Goal: Find contact information: Obtain details needed to contact an individual or organization

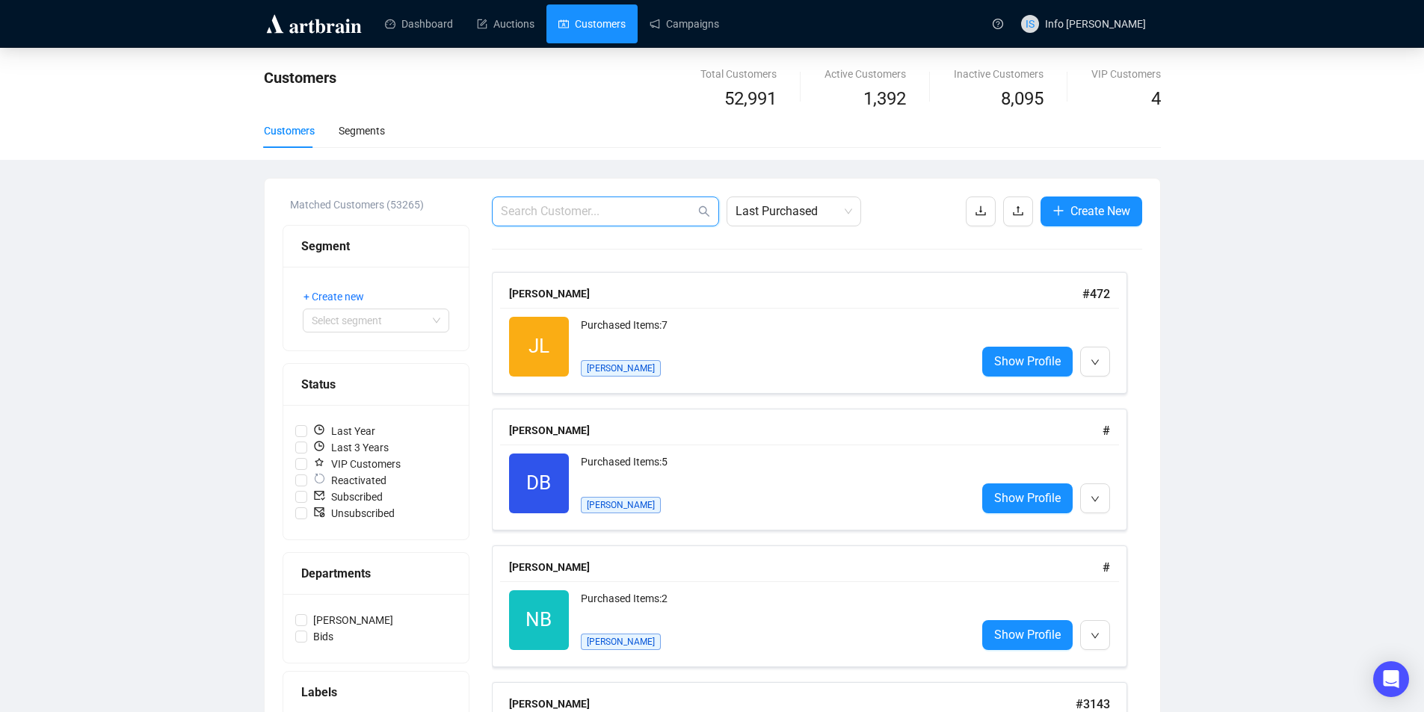
click at [542, 207] on input "text" at bounding box center [598, 212] width 194 height 18
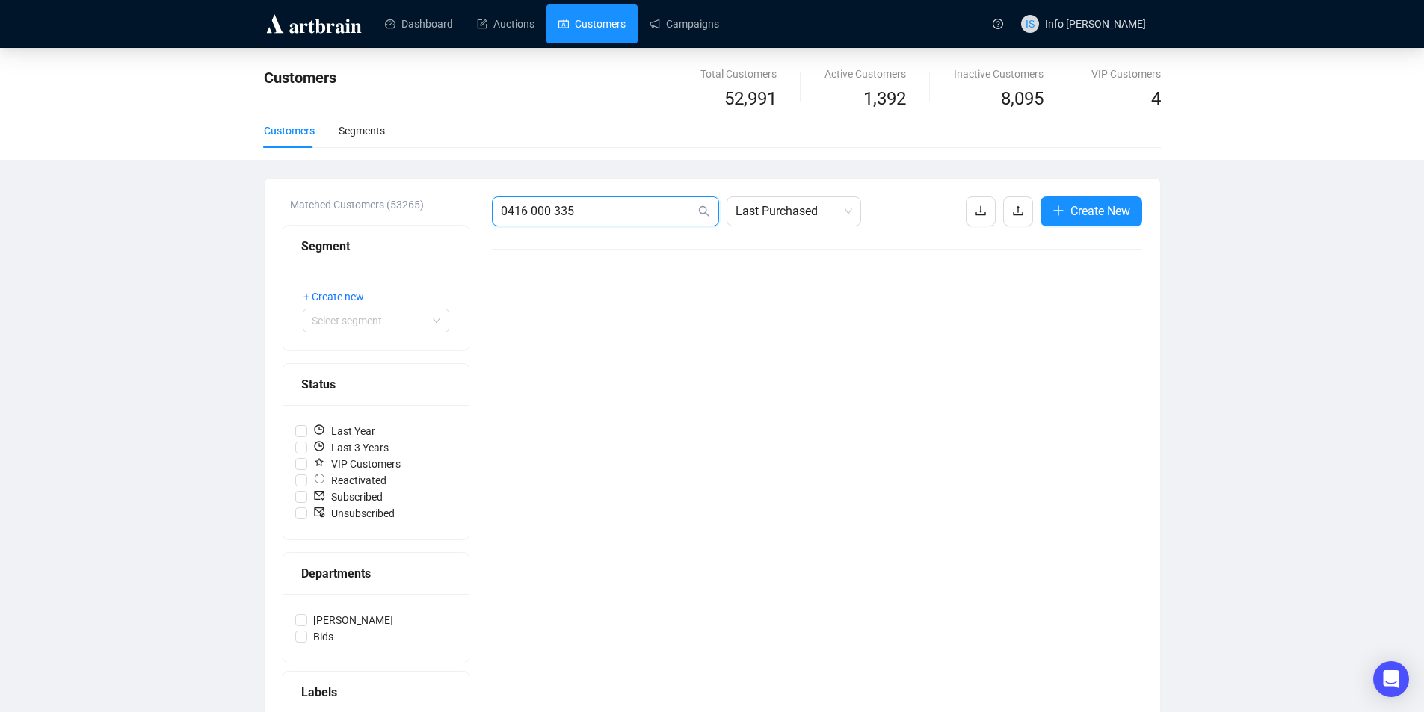
click at [554, 213] on input "0416 000 335" at bounding box center [598, 212] width 194 height 18
click at [555, 213] on input "0416000335" at bounding box center [598, 212] width 194 height 18
click at [555, 213] on input "[EMAIL_ADDRESS]" at bounding box center [598, 212] width 194 height 18
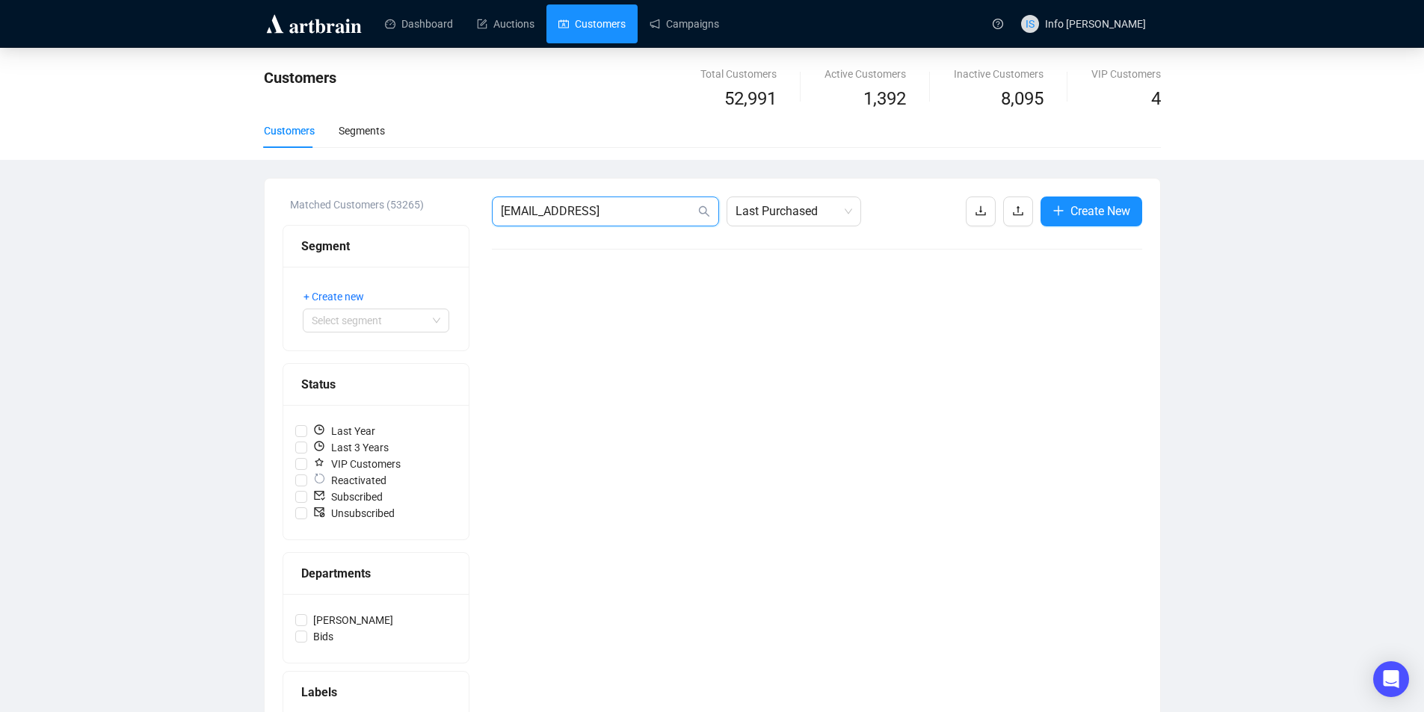
click at [555, 213] on input "[EMAIL_ADDRESS]" at bounding box center [598, 212] width 194 height 18
click at [555, 214] on input "[EMAIL_ADDRESS]" at bounding box center [598, 212] width 194 height 18
click at [584, 215] on input "[EMAIL_ADDRESS]" at bounding box center [598, 212] width 194 height 18
drag, startPoint x: 630, startPoint y: 216, endPoint x: 394, endPoint y: 215, distance: 236.2
click at [394, 215] on div "Matched Customers (53265) Segment + Create new Select segment Status Last Year …" at bounding box center [711, 520] width 859 height 647
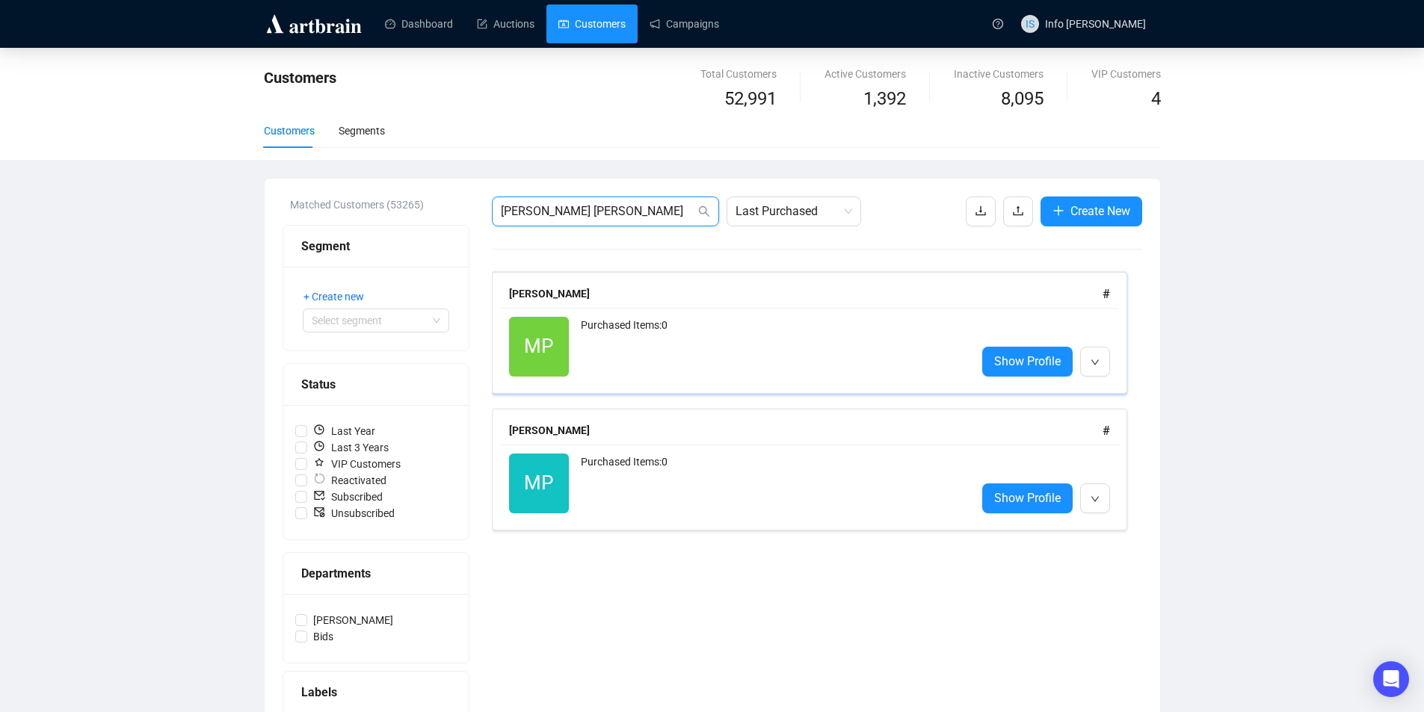
type input "[PERSON_NAME] [PERSON_NAME]"
click at [815, 364] on div "Purchased Items: 0" at bounding box center [772, 347] width 383 height 60
click at [604, 484] on div "Purchased Items: 0" at bounding box center [772, 484] width 383 height 60
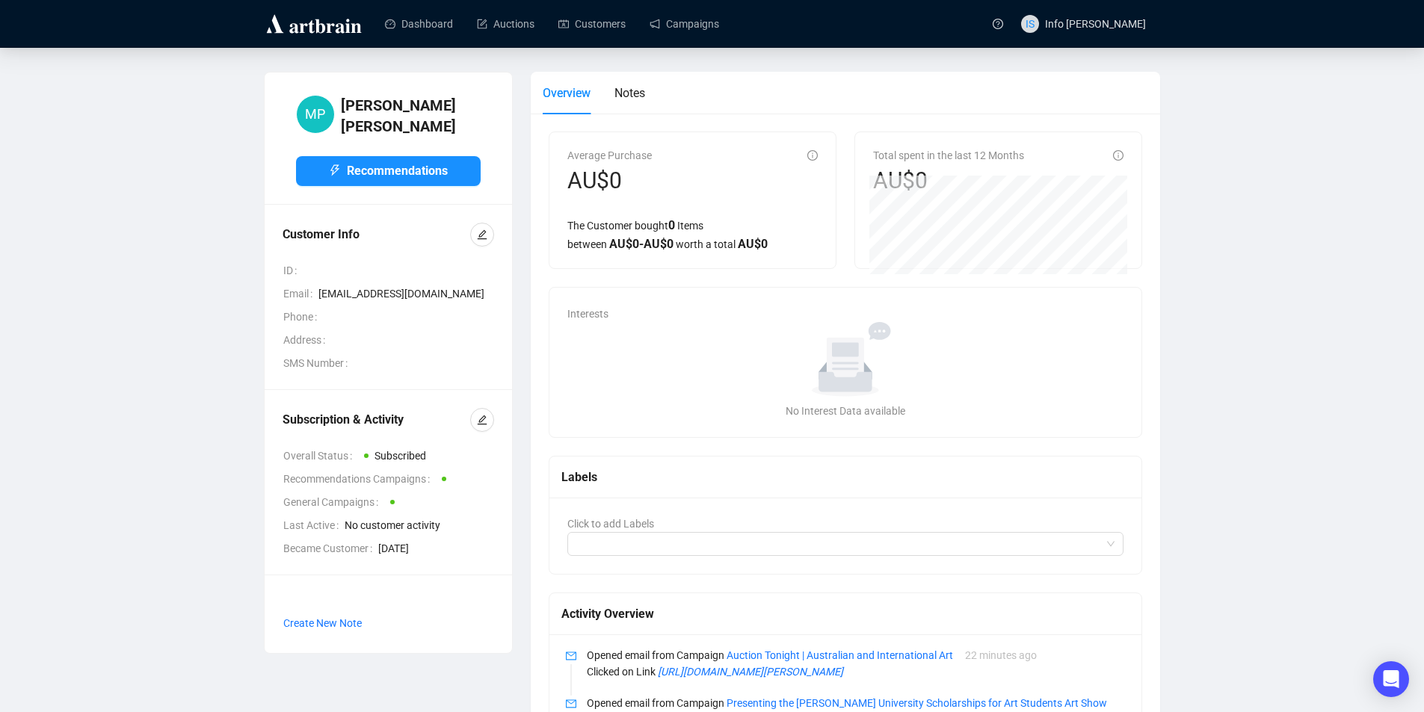
click at [372, 285] on span "[EMAIL_ADDRESS][DOMAIN_NAME]" at bounding box center [406, 293] width 176 height 16
click at [356, 285] on span "[EMAIL_ADDRESS][DOMAIN_NAME]" at bounding box center [406, 293] width 176 height 16
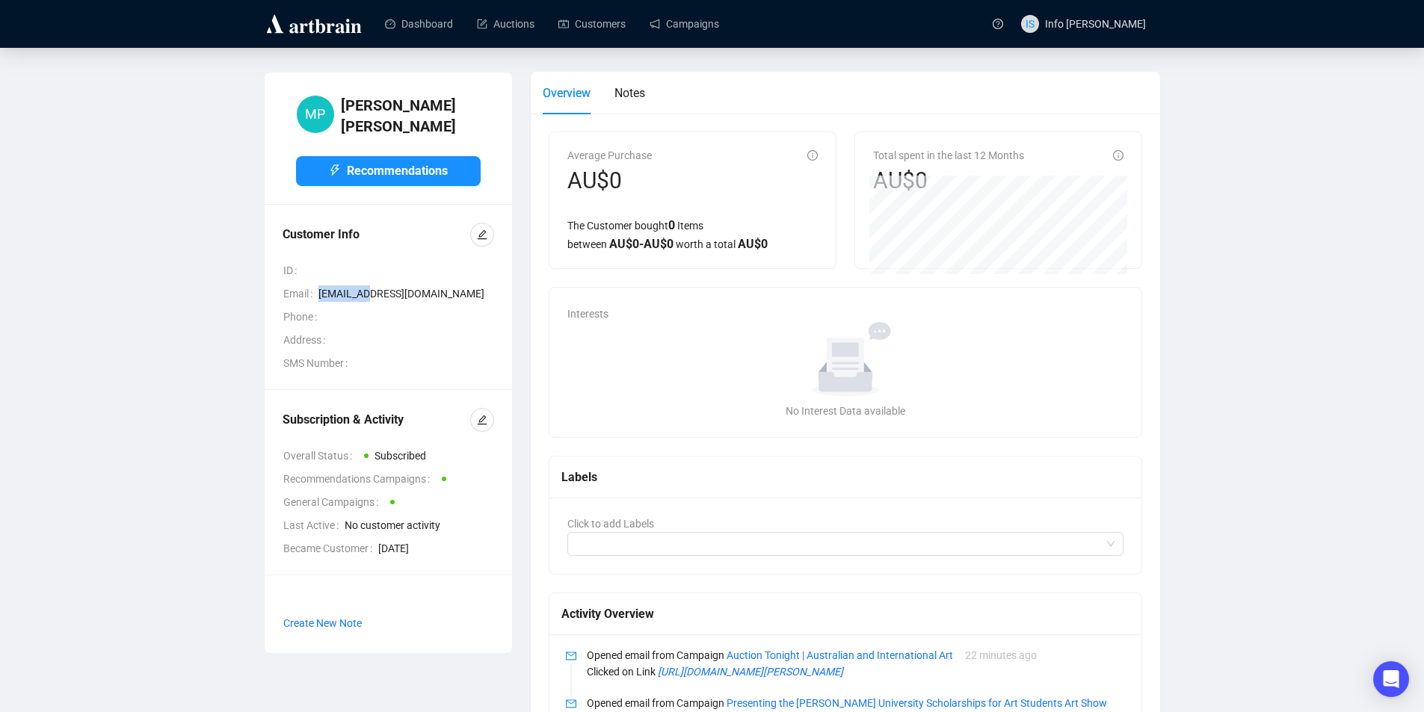
click at [356, 285] on span "[EMAIL_ADDRESS][DOMAIN_NAME]" at bounding box center [406, 293] width 176 height 16
copy span "[EMAIL_ADDRESS][DOMAIN_NAME]"
